Goal: Navigation & Orientation: Understand site structure

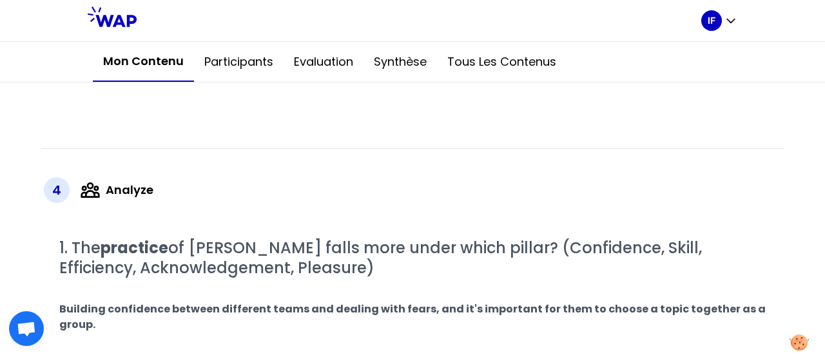
scroll to position [1868, 0]
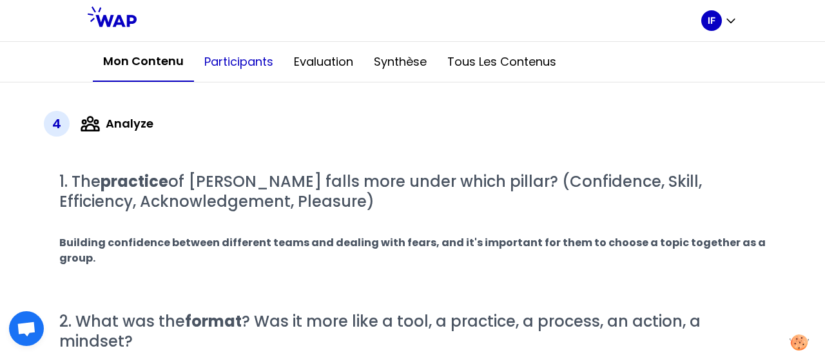
click at [257, 64] on button "Participants" at bounding box center [239, 62] width 90 height 39
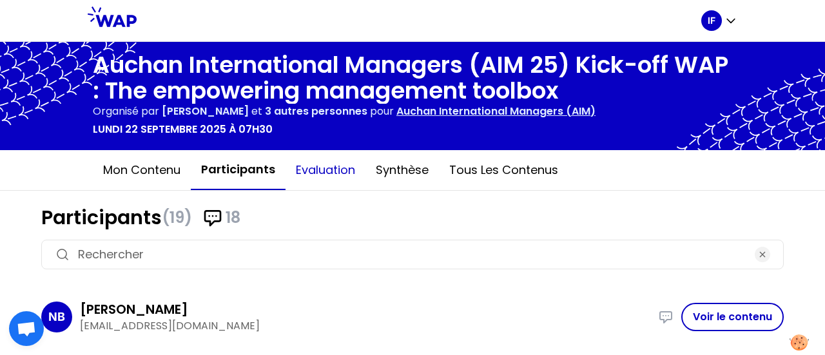
click at [329, 171] on button "Evaluation" at bounding box center [325, 170] width 80 height 39
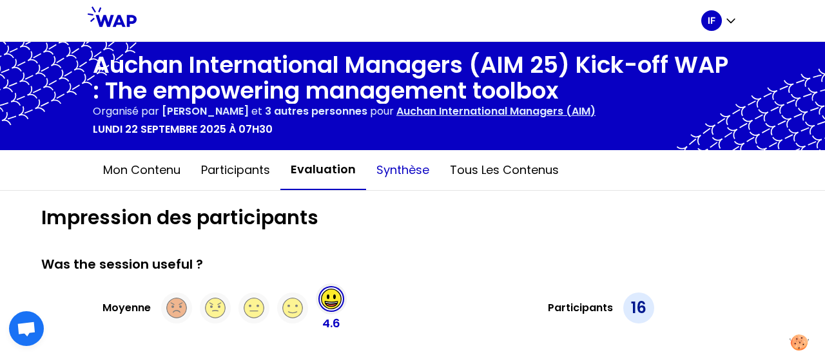
click at [397, 168] on button "Synthèse" at bounding box center [402, 170] width 73 height 39
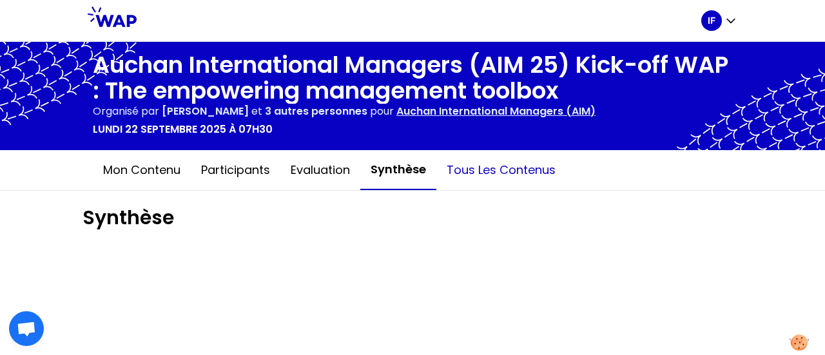
click at [502, 171] on button "Tous les contenus" at bounding box center [500, 170] width 129 height 39
